Goal: Task Accomplishment & Management: Manage account settings

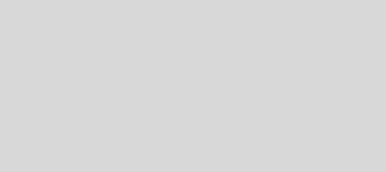
select select "es"
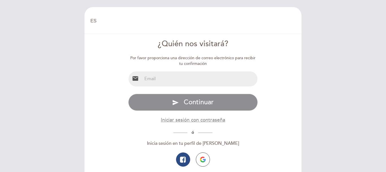
click at [186, 83] on input "email" at bounding box center [200, 78] width 116 height 15
type input "[EMAIL_ADDRESS][DOMAIN_NAME]"
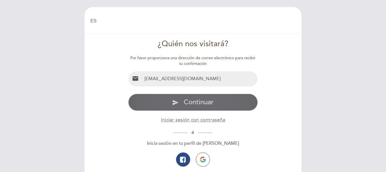
click at [200, 100] on span "Continuar" at bounding box center [199, 102] width 30 height 8
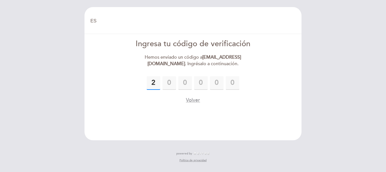
type input "2"
type input "3"
type input "5"
type input "7"
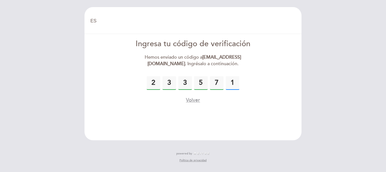
type input "1"
click at [196, 98] on button "Volver" at bounding box center [193, 99] width 14 height 7
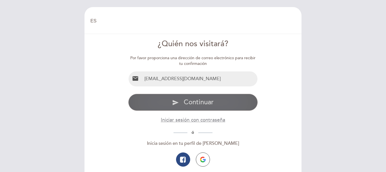
click at [225, 103] on button "send Continuar" at bounding box center [193, 102] width 130 height 17
